Goal: Task Accomplishment & Management: Manage account settings

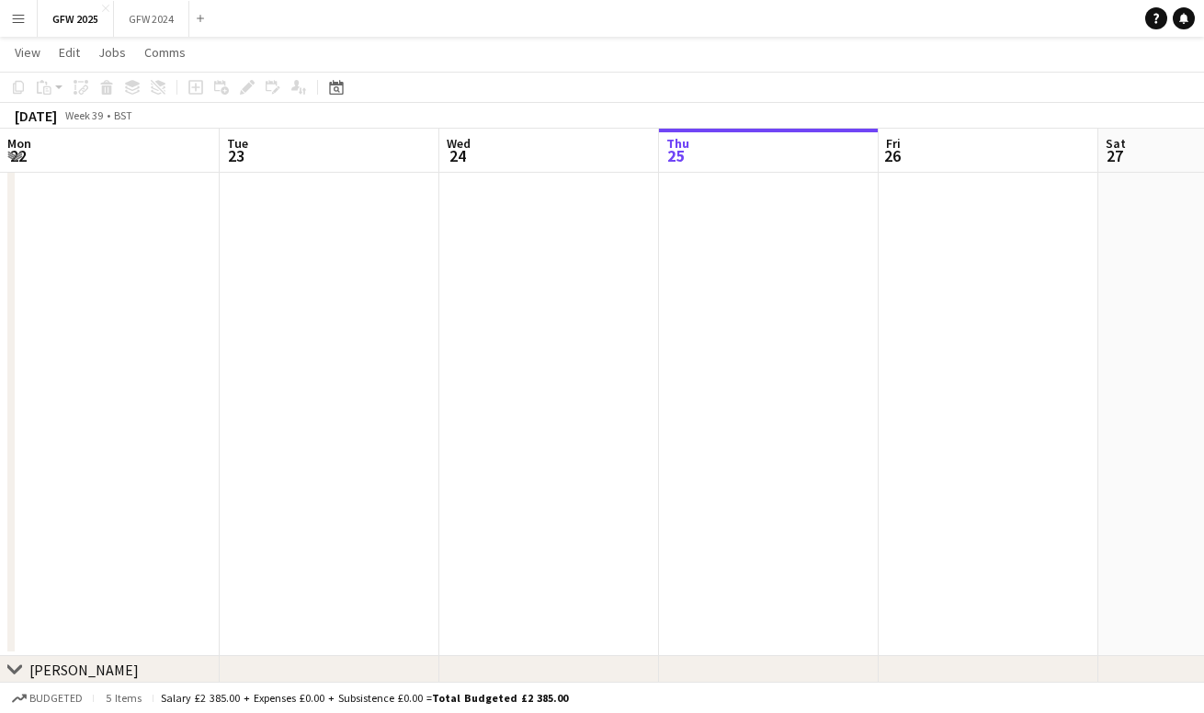
scroll to position [65, 0]
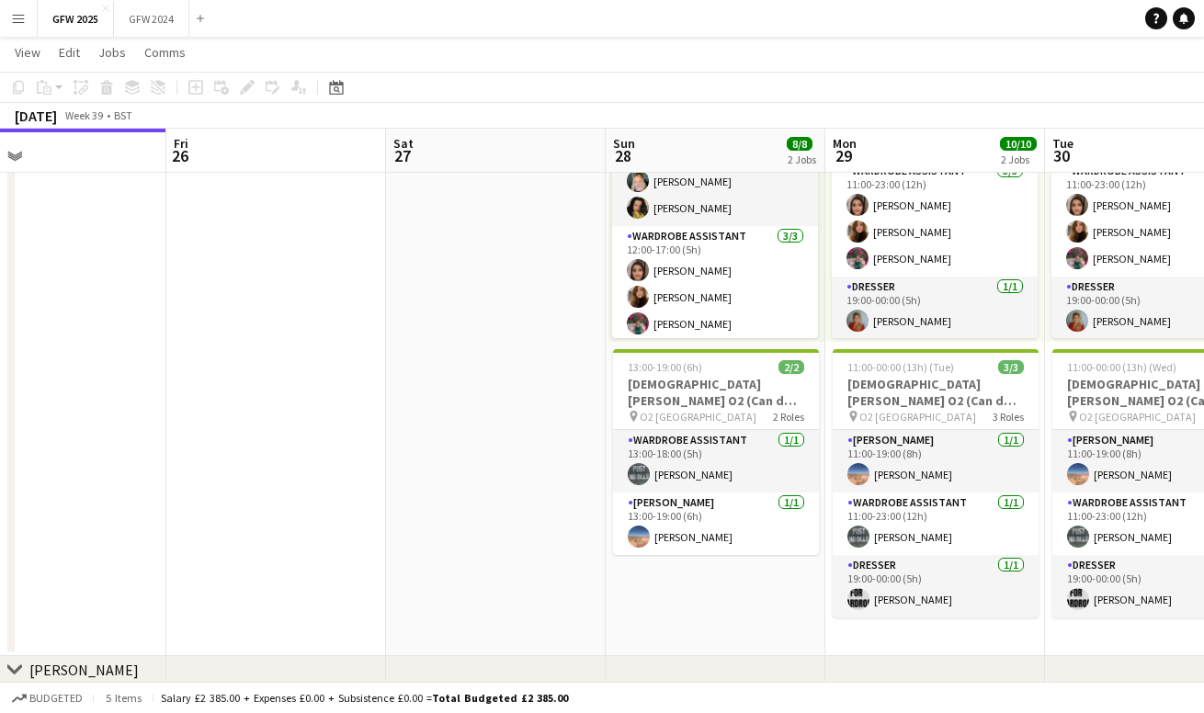
click at [22, 17] on app-icon "Menu" at bounding box center [18, 18] width 15 height 15
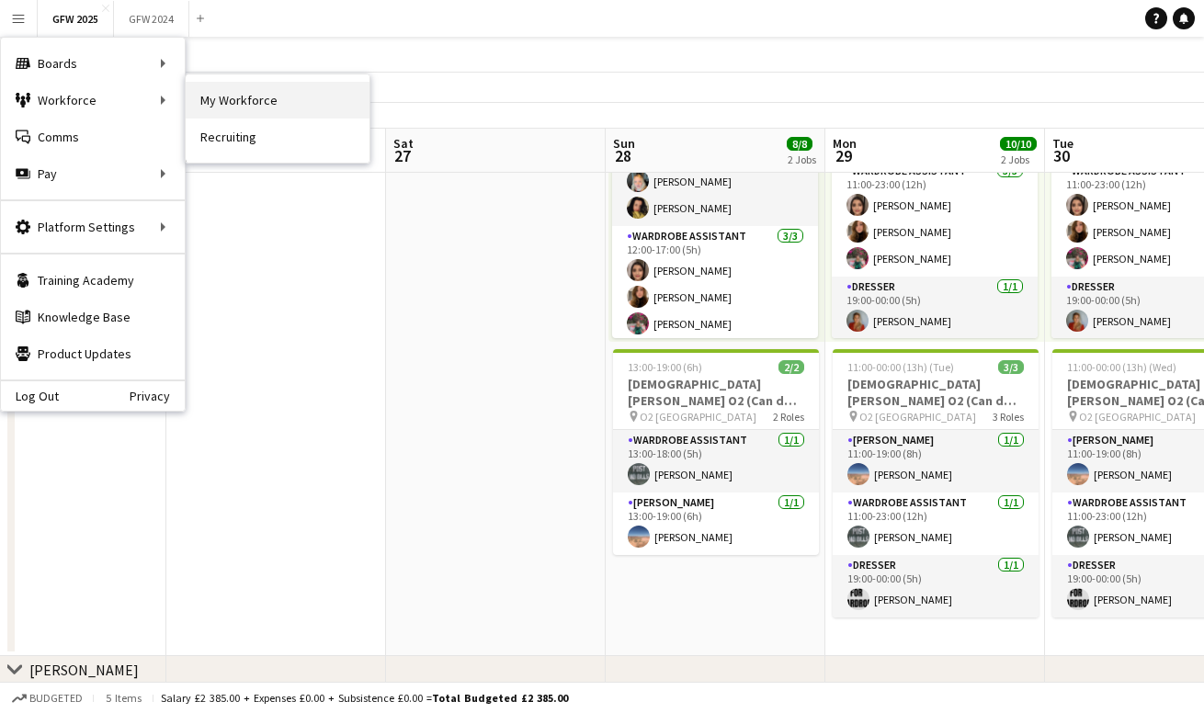
click at [219, 98] on link "My Workforce" at bounding box center [278, 100] width 184 height 37
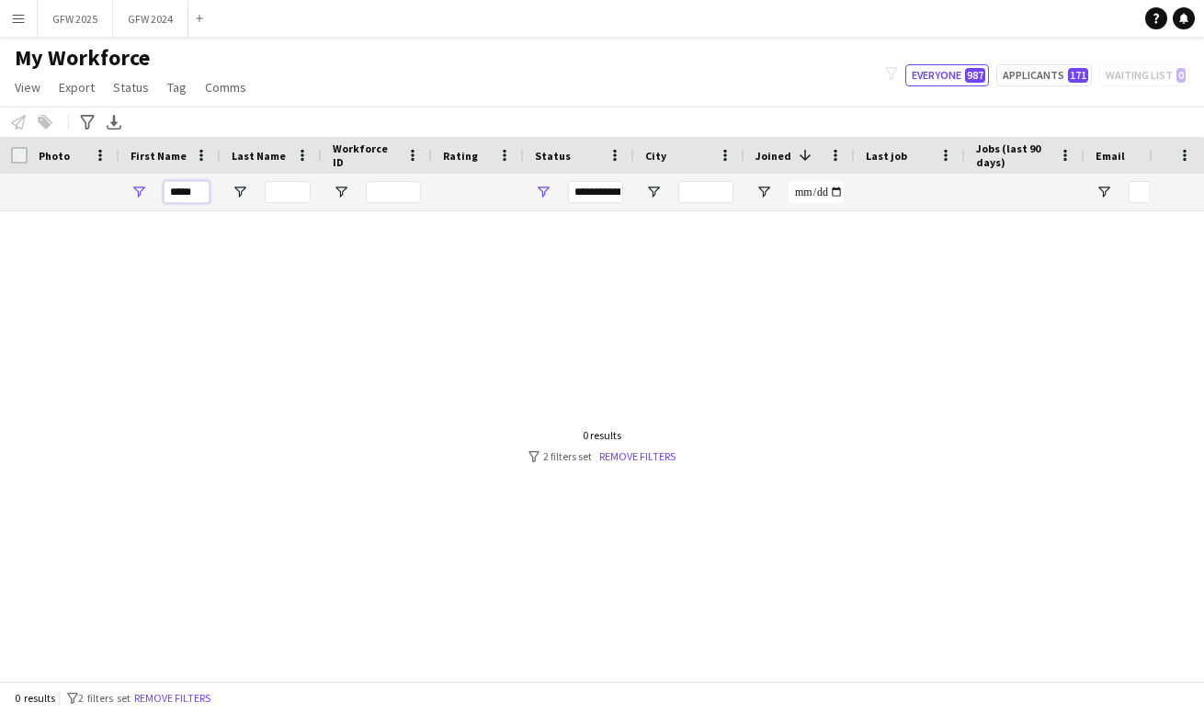
click at [198, 195] on input "*****" at bounding box center [187, 192] width 46 height 22
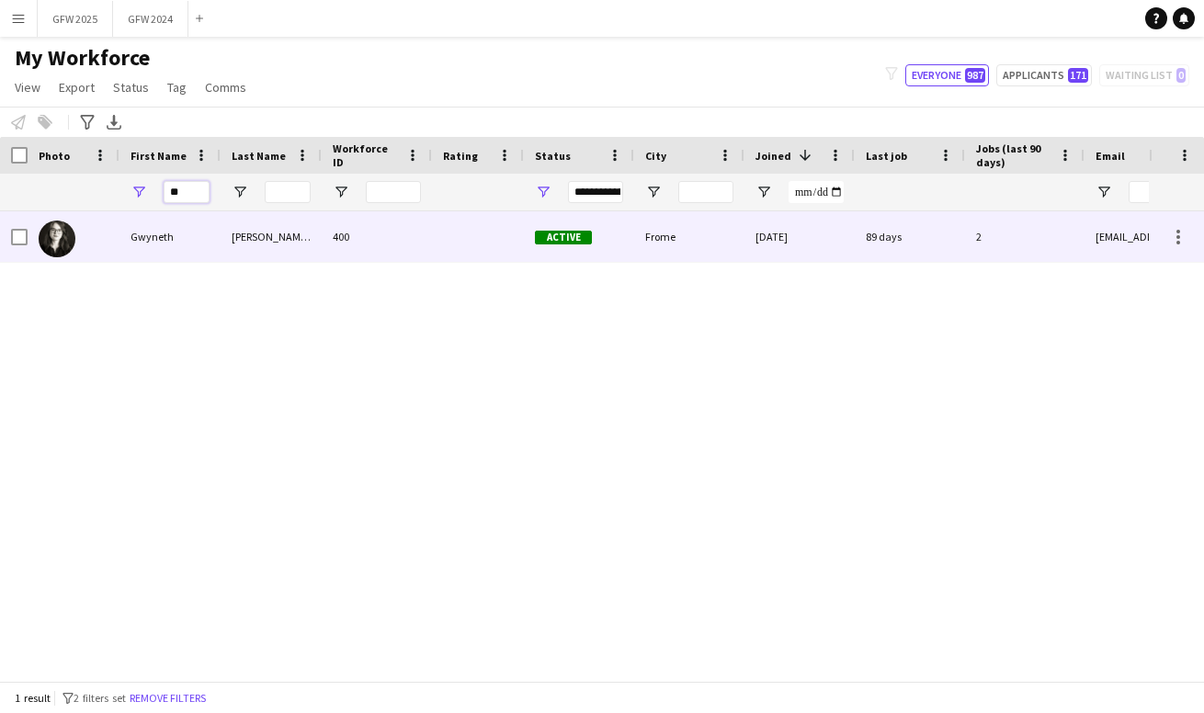
type input "**"
click at [425, 233] on div "400" at bounding box center [377, 236] width 110 height 51
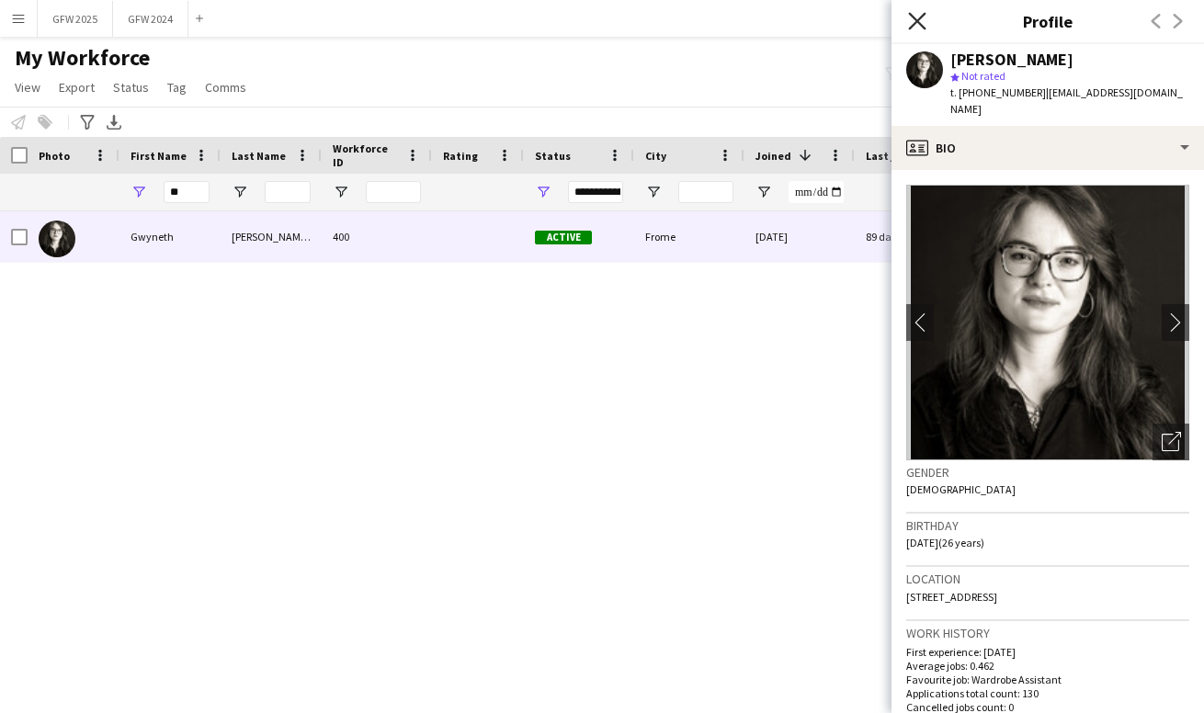
click at [916, 23] on icon at bounding box center [916, 20] width 17 height 17
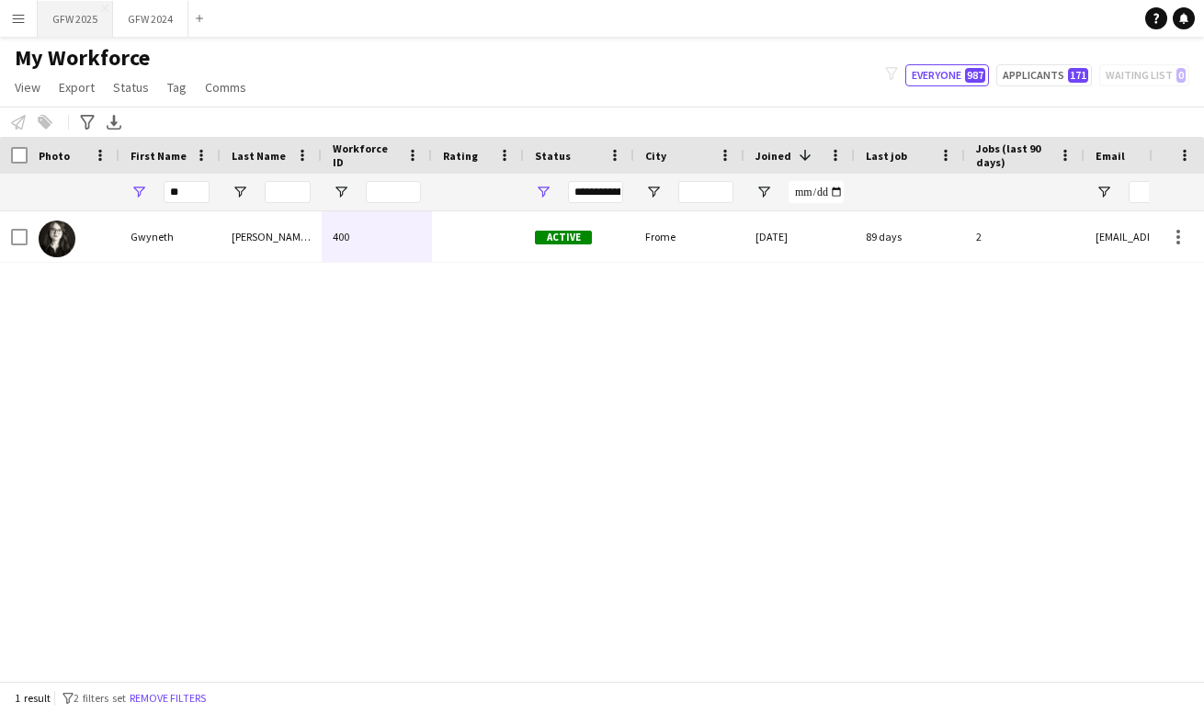
click at [85, 28] on button "GFW 2025 Close" at bounding box center [75, 19] width 75 height 36
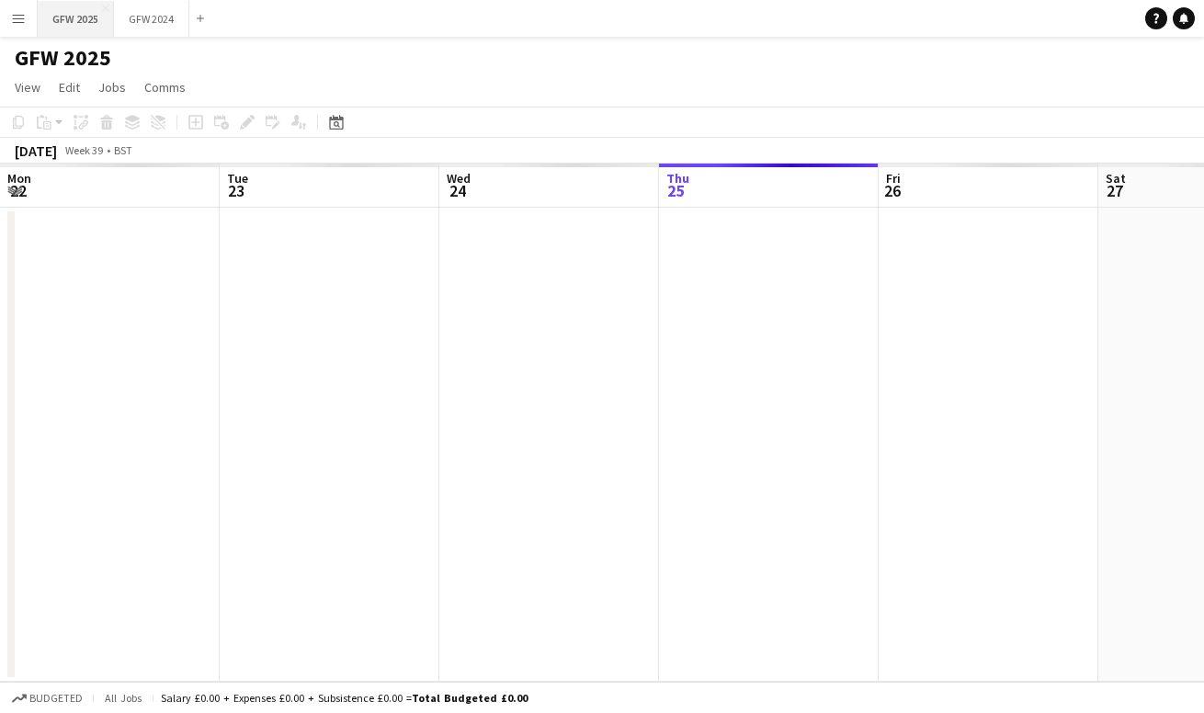
scroll to position [0, 439]
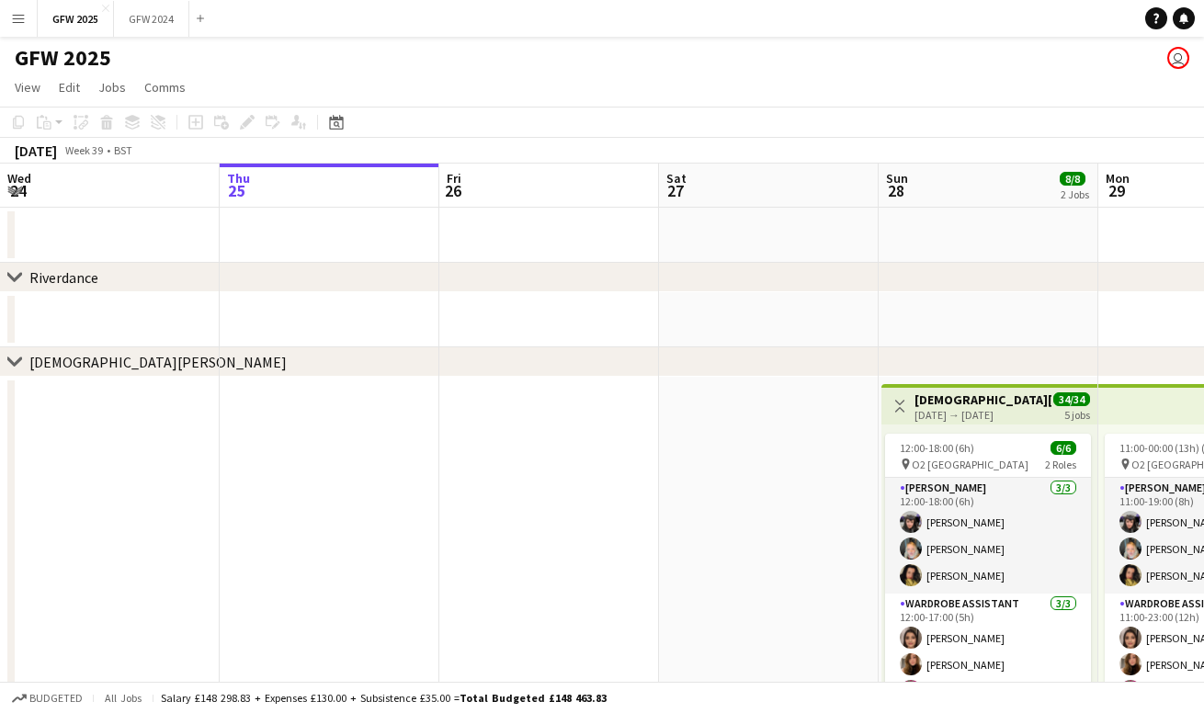
click at [799, 413] on app-date-cell at bounding box center [769, 700] width 220 height 647
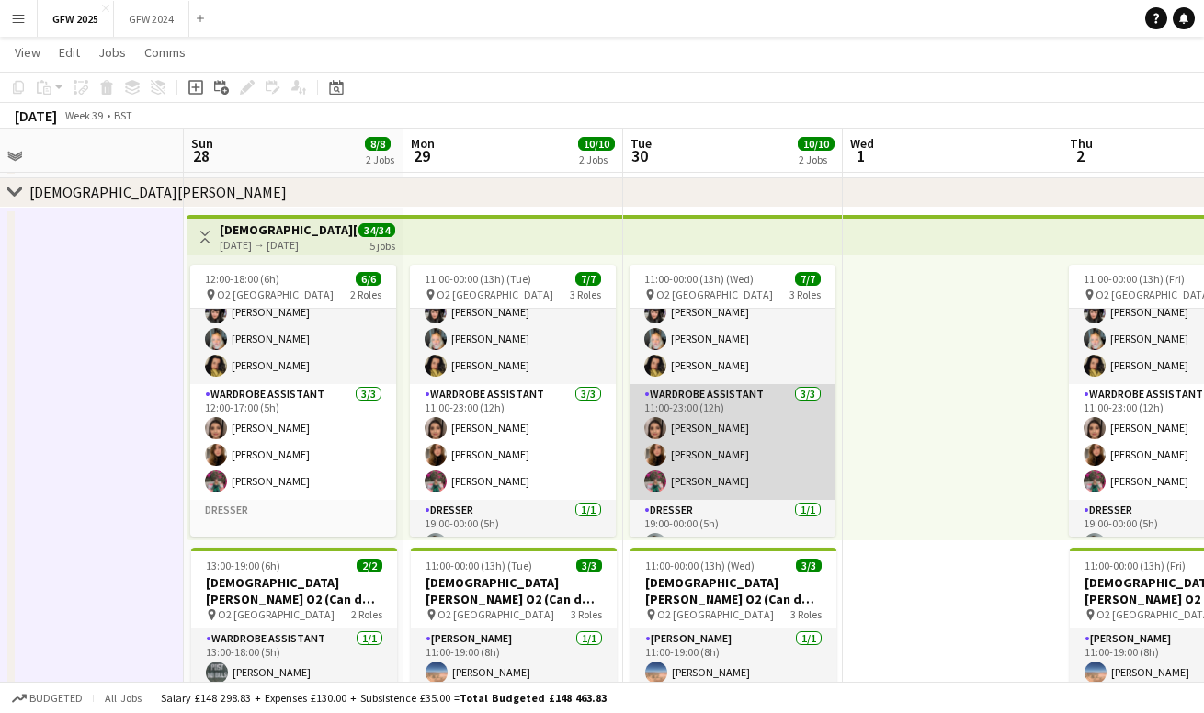
scroll to position [16, 0]
